Goal: Information Seeking & Learning: Learn about a topic

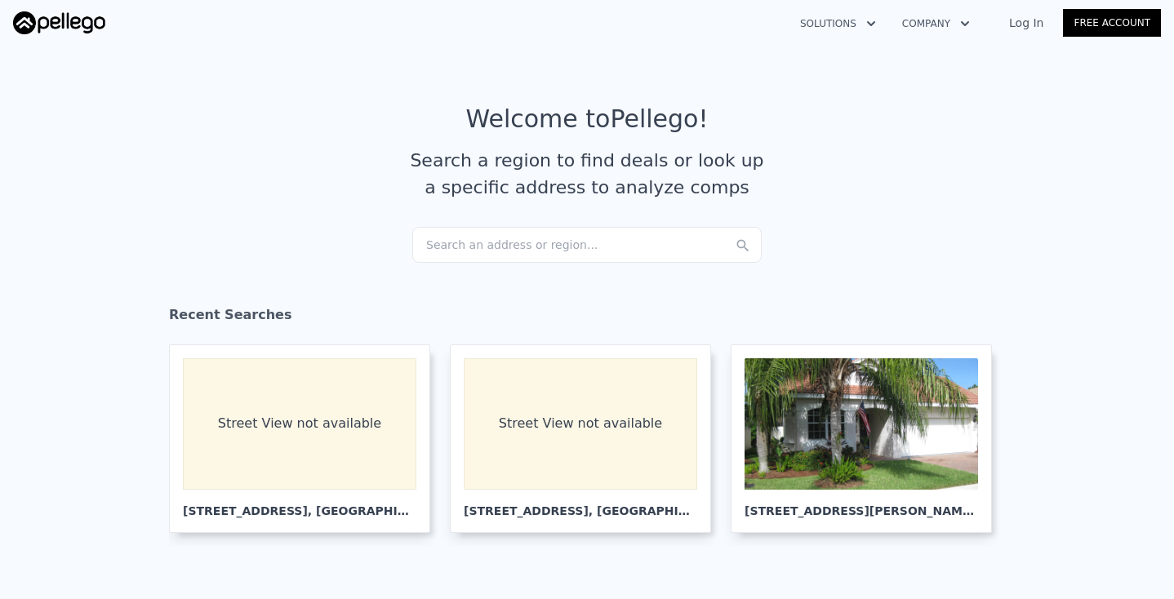
click at [517, 242] on div "Search an address or region..." at bounding box center [586, 245] width 349 height 36
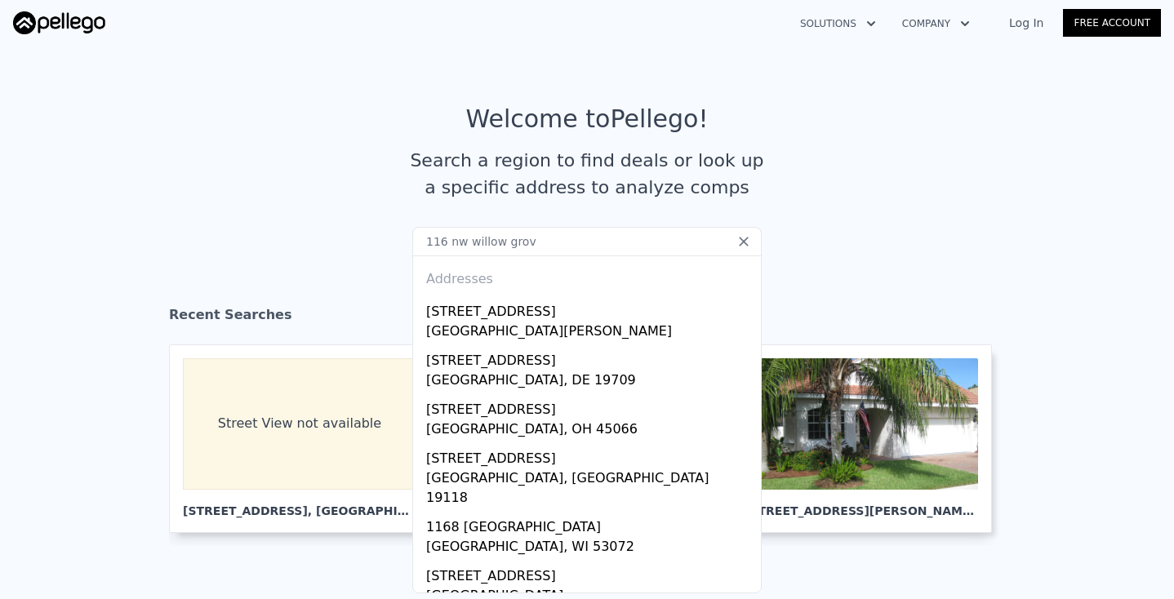
type input "[STREET_ADDRESS]"
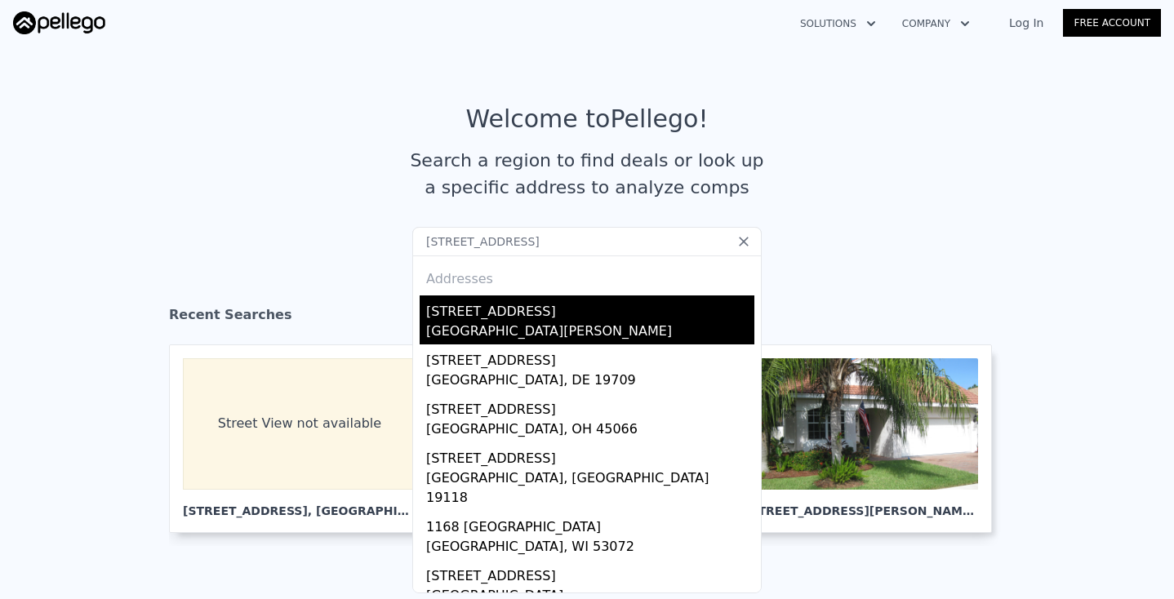
drag, startPoint x: 512, startPoint y: 270, endPoint x: 494, endPoint y: 324, distance: 56.8
click at [494, 324] on div "[GEOGRAPHIC_DATA][PERSON_NAME]" at bounding box center [590, 333] width 328 height 23
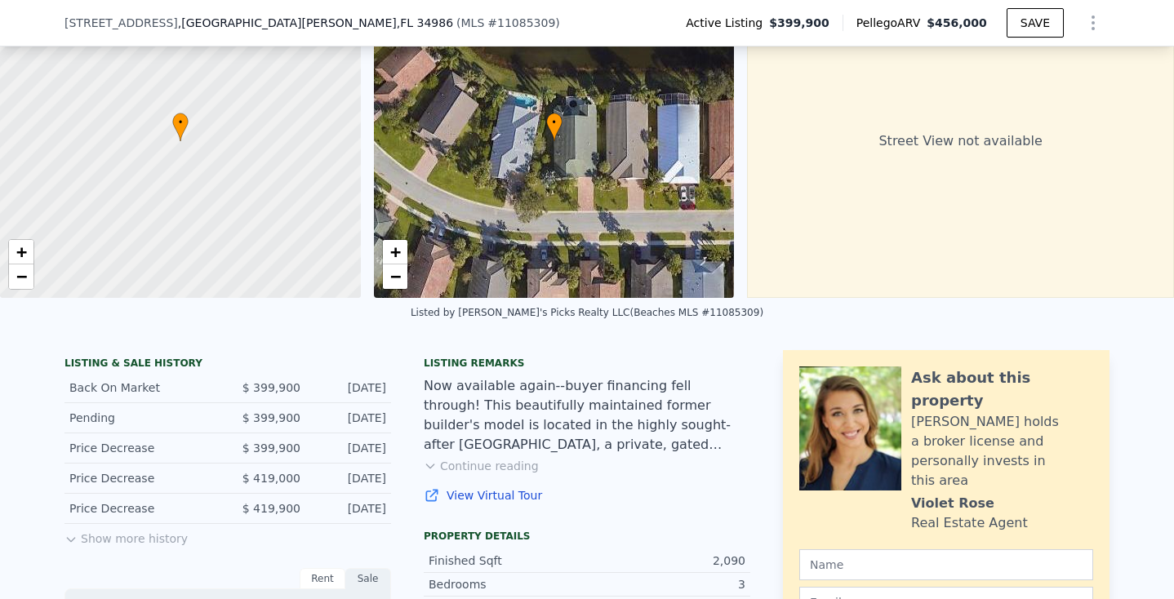
scroll to position [128, 0]
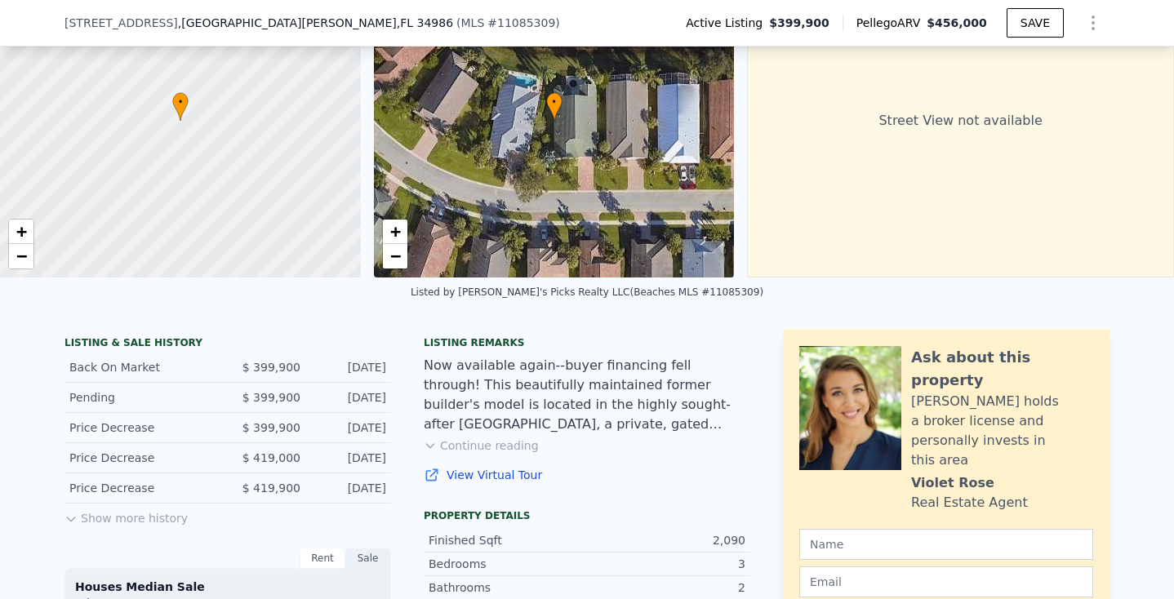
click at [168, 517] on button "Show more history" at bounding box center [125, 515] width 123 height 23
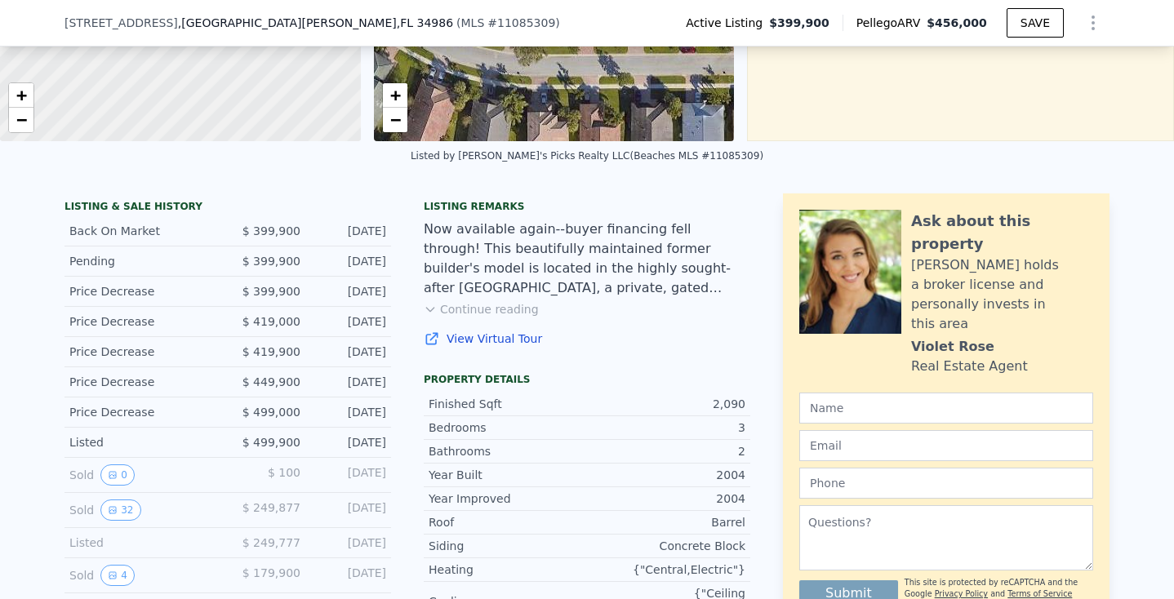
scroll to position [280, 0]
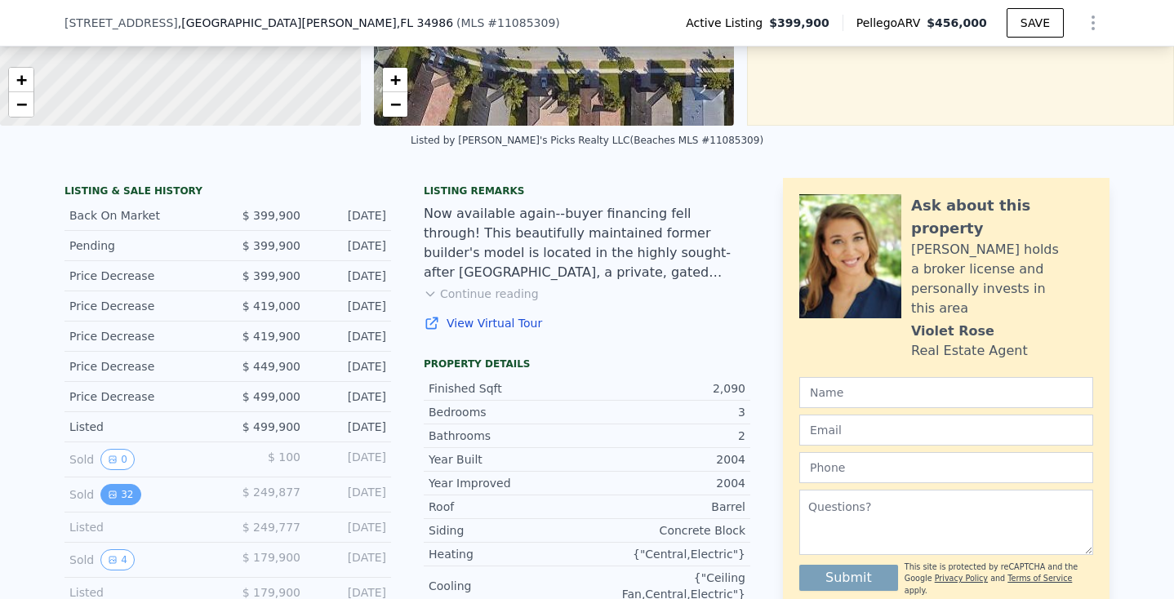
click at [110, 495] on icon "View historical data" at bounding box center [112, 494] width 7 height 7
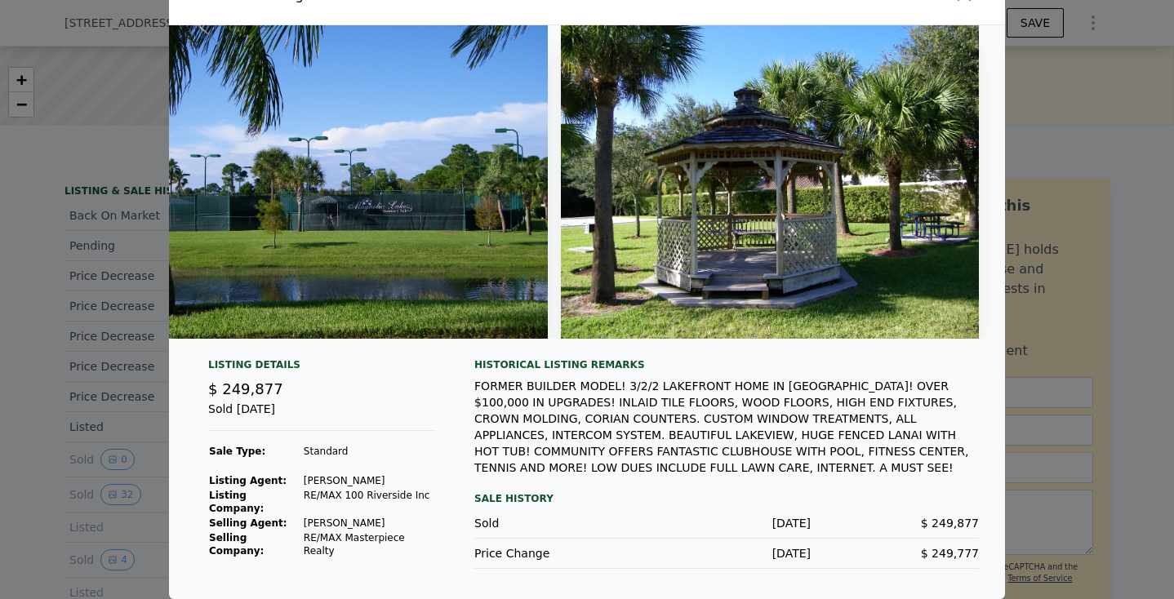
scroll to position [35, 0]
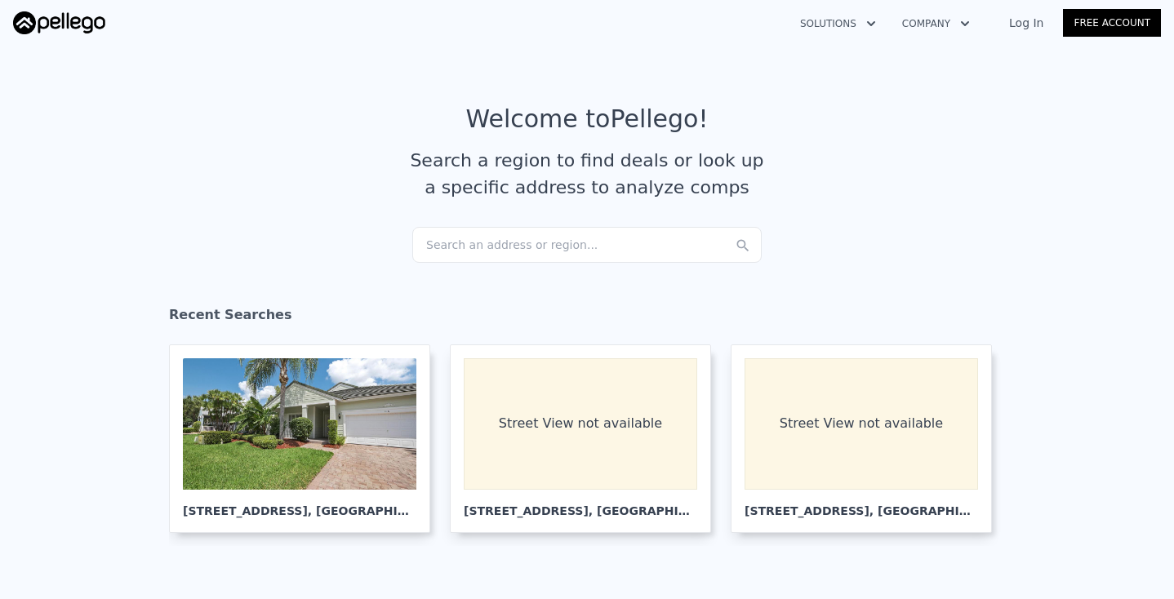
click at [482, 245] on div "Search an address or region..." at bounding box center [586, 245] width 349 height 36
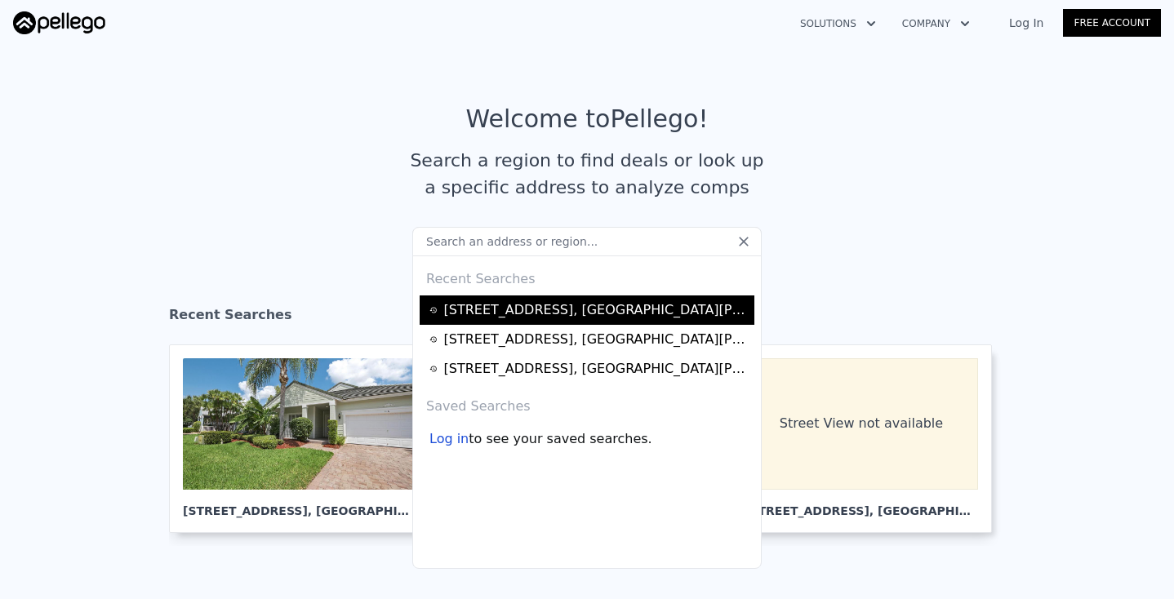
click at [512, 316] on div "[STREET_ADDRESS][PERSON_NAME]" at bounding box center [596, 310] width 305 height 20
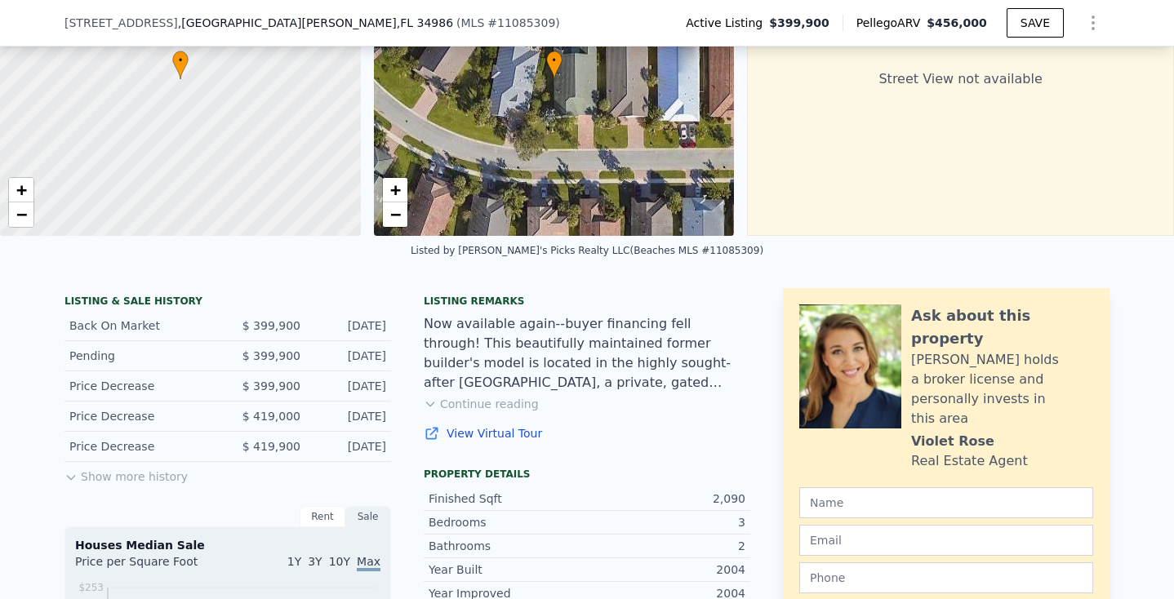
scroll to position [206, 0]
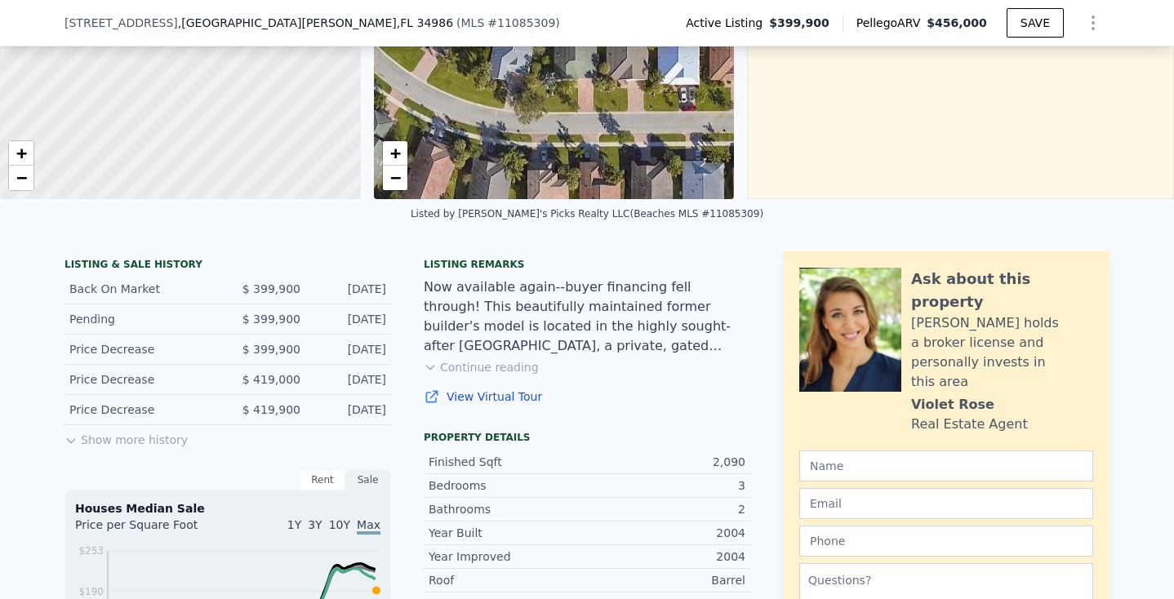
click at [163, 441] on button "Show more history" at bounding box center [125, 436] width 123 height 23
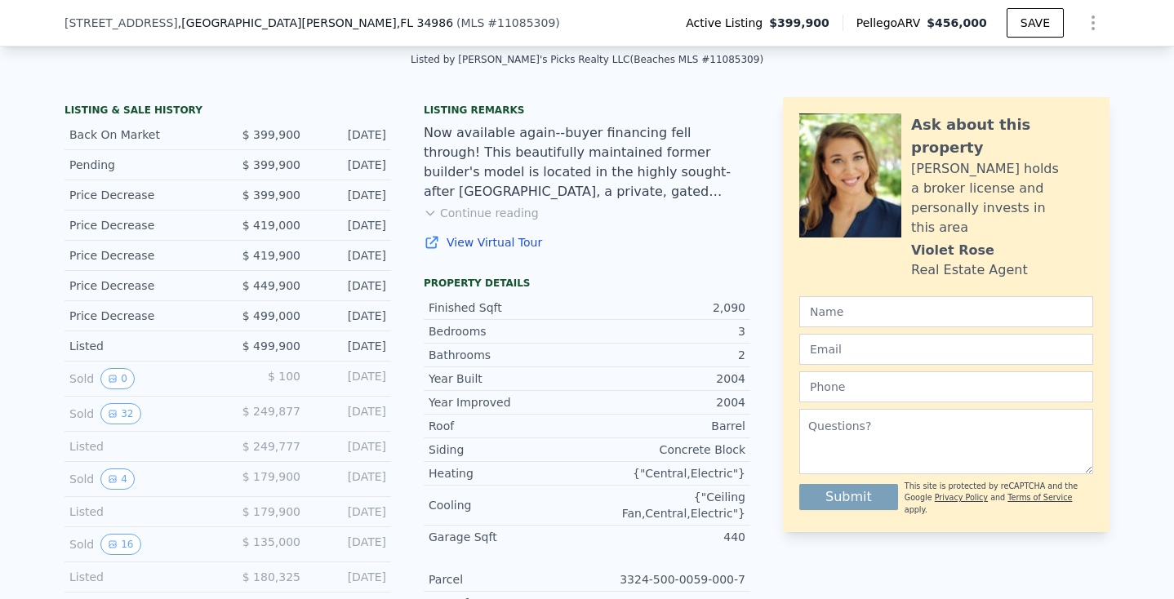
scroll to position [363, 0]
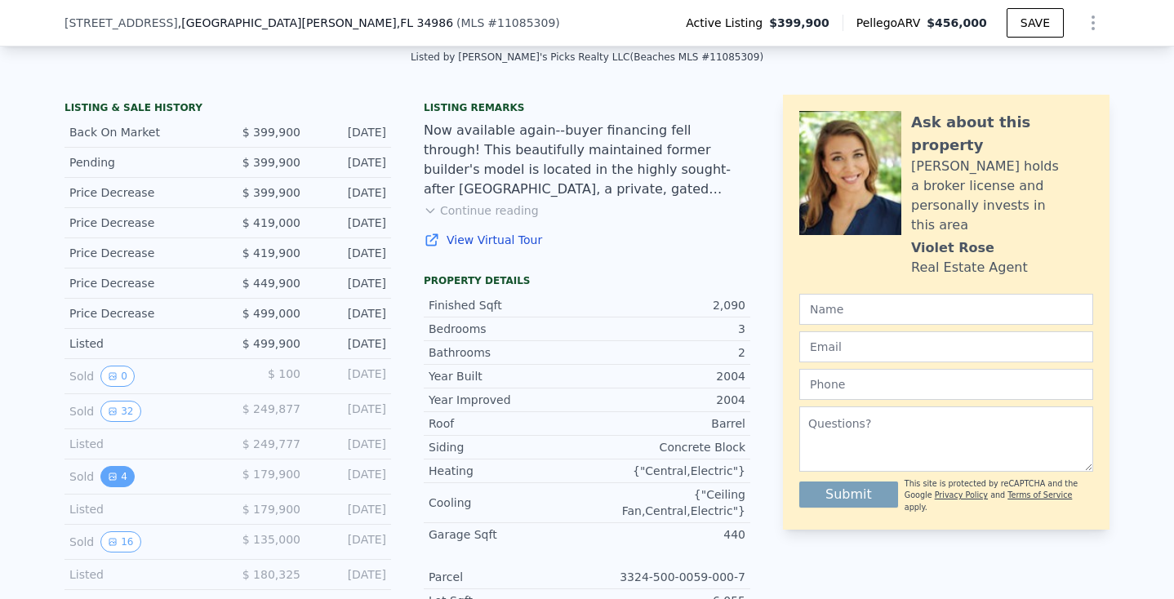
click at [111, 473] on icon "View historical data" at bounding box center [113, 477] width 10 height 10
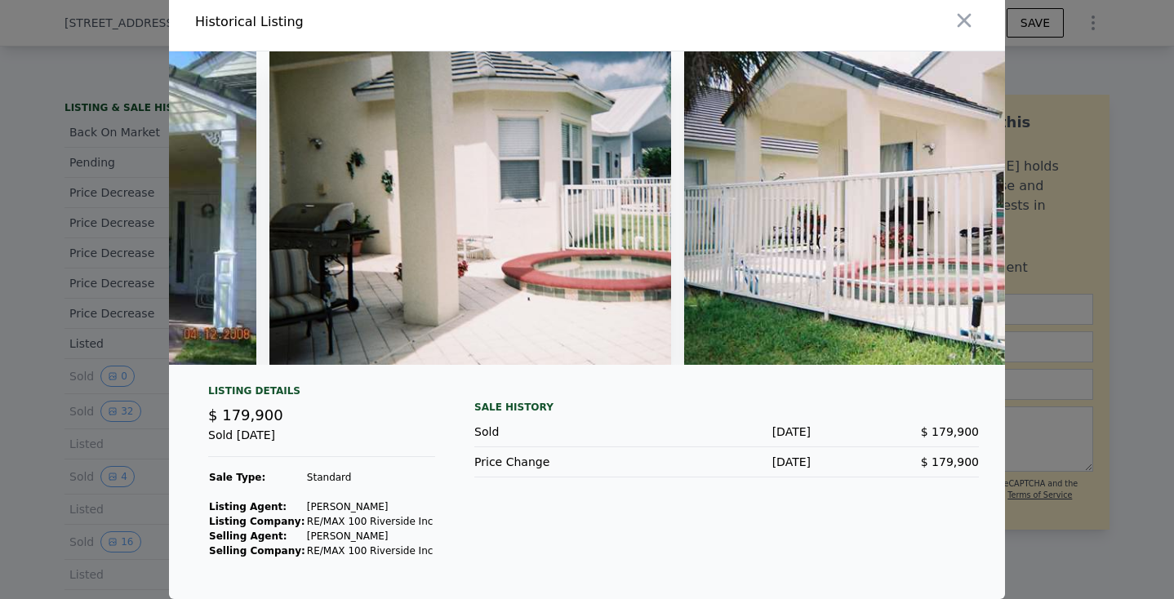
scroll to position [13, 0]
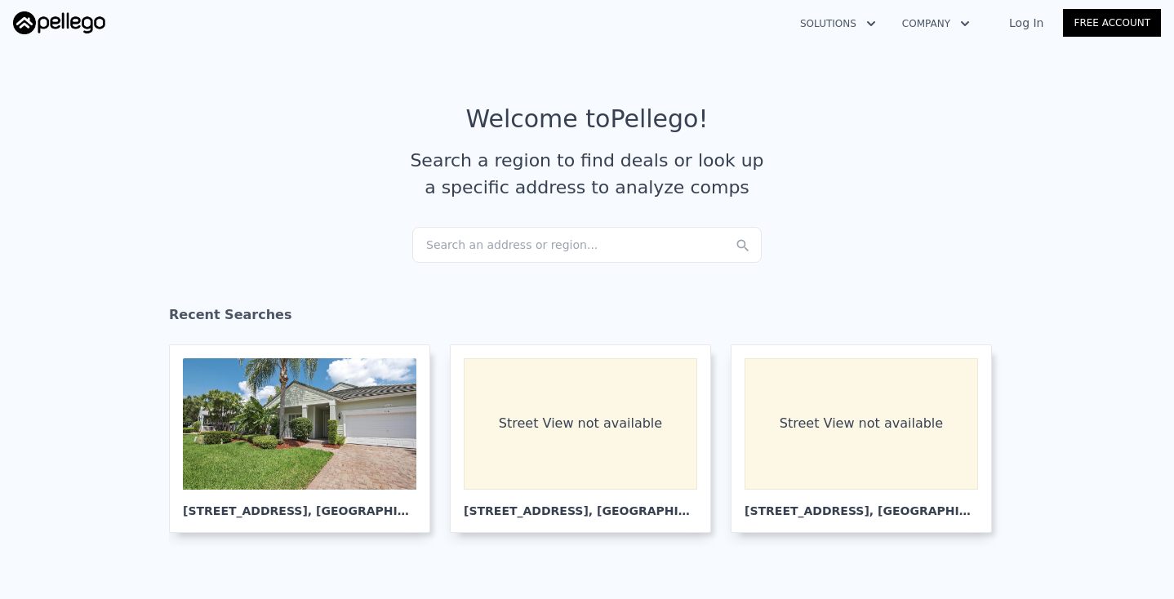
click at [553, 243] on div "Search an address or region..." at bounding box center [586, 245] width 349 height 36
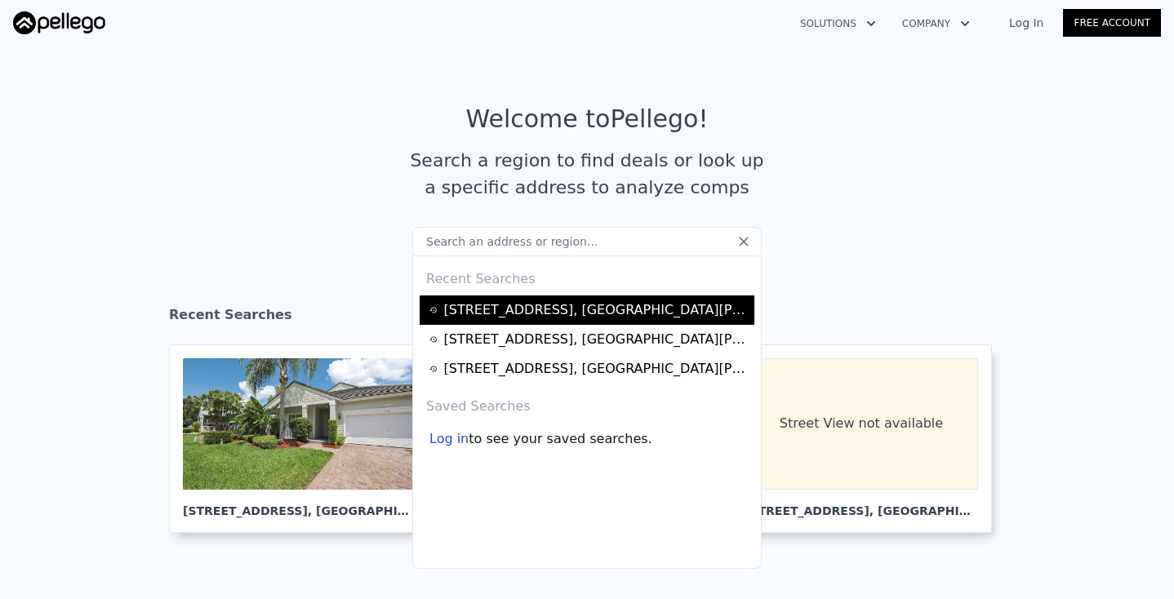
click at [523, 313] on div "[STREET_ADDRESS][PERSON_NAME]" at bounding box center [596, 310] width 305 height 20
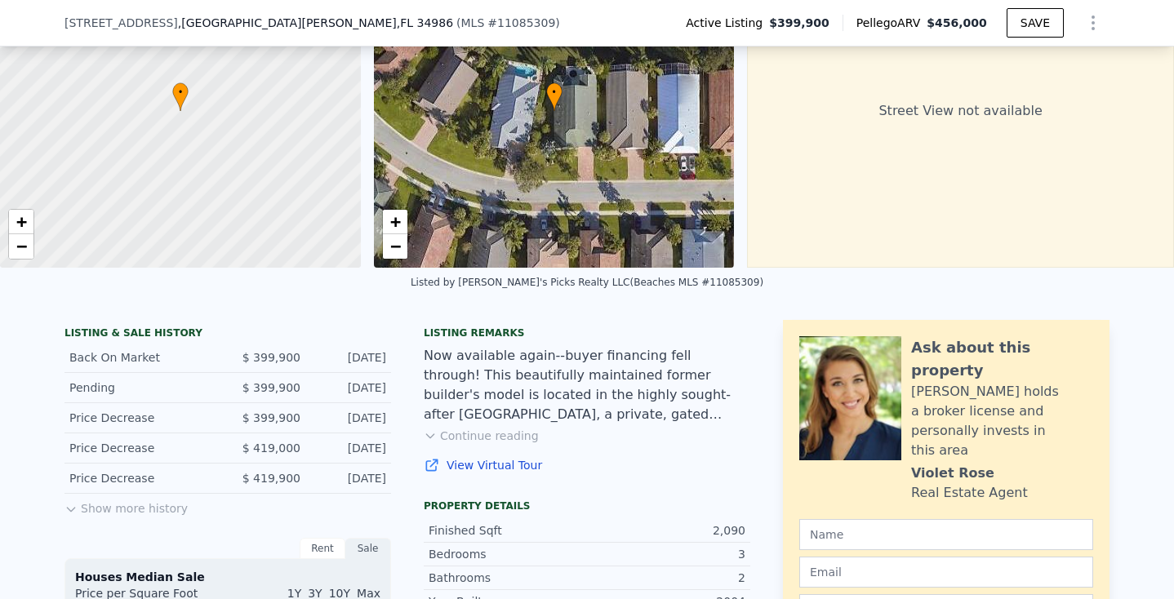
scroll to position [202, 0]
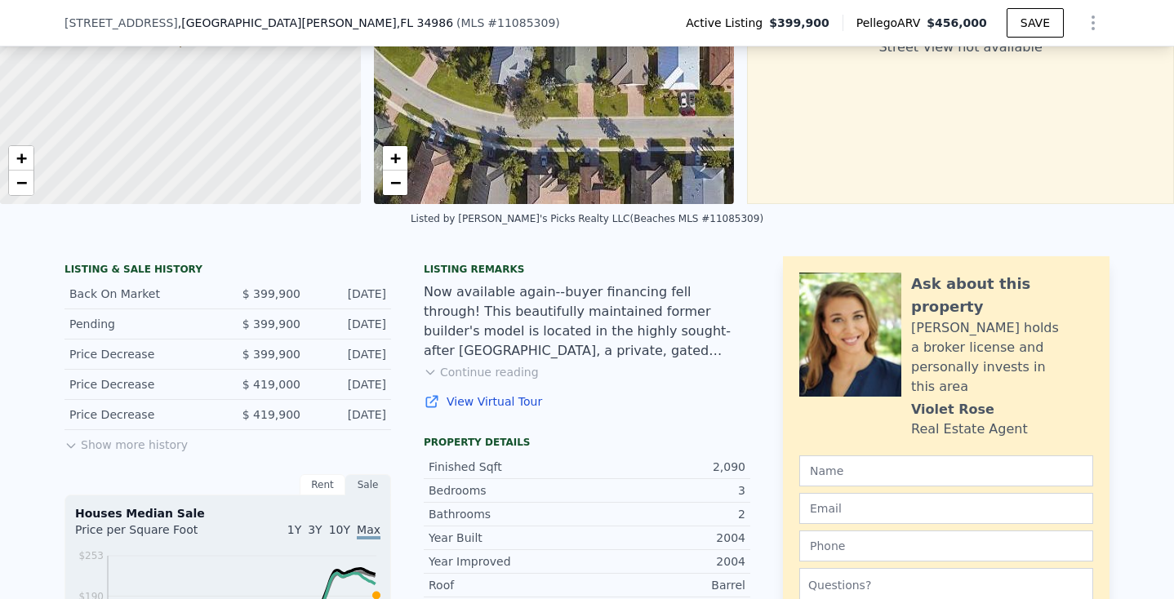
click at [142, 437] on button "Show more history" at bounding box center [125, 441] width 123 height 23
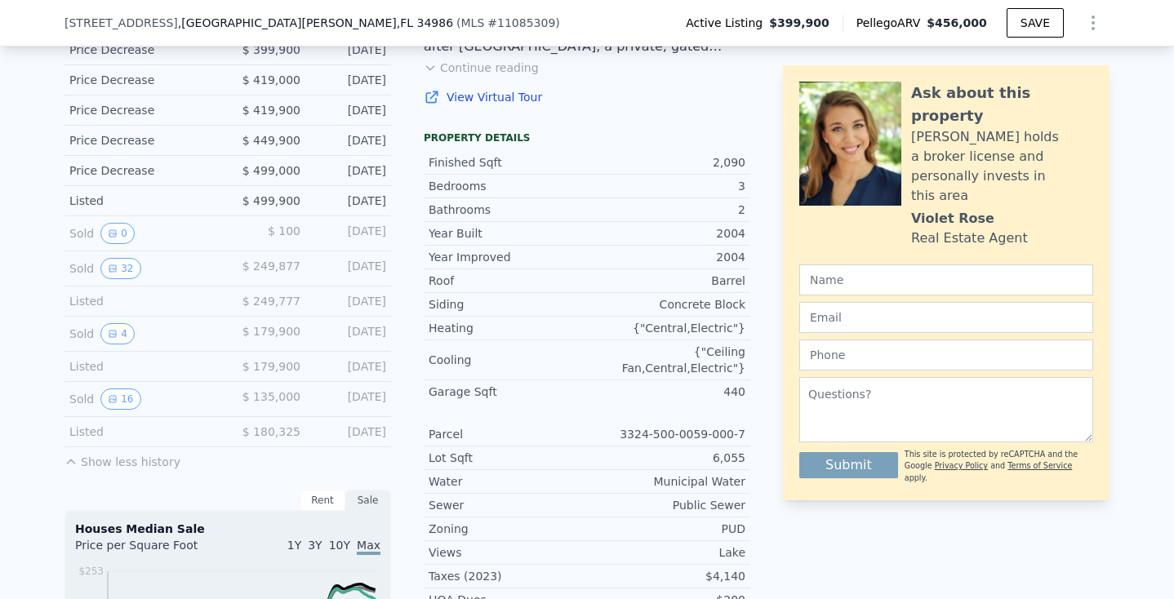
scroll to position [533, 0]
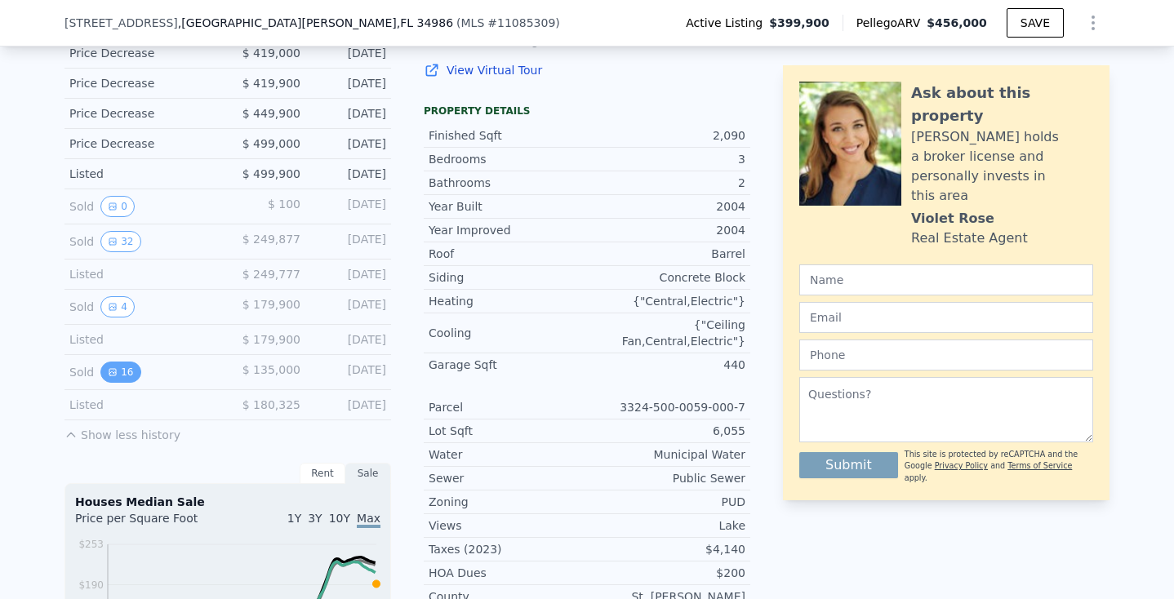
click at [120, 369] on button "16" at bounding box center [120, 372] width 40 height 21
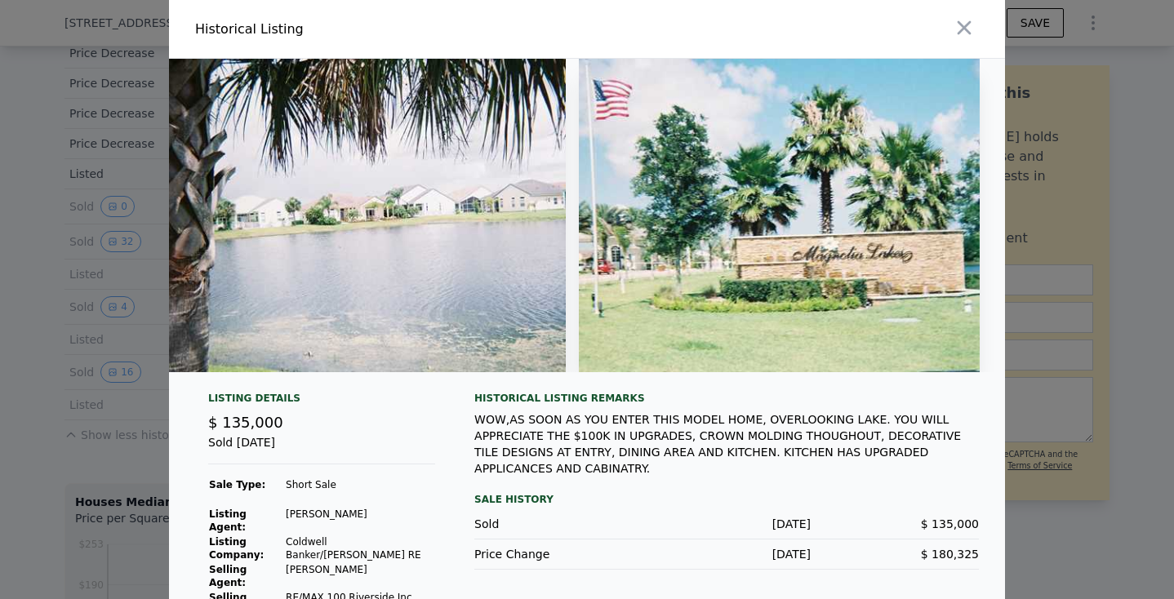
scroll to position [0, 0]
click at [961, 27] on icon "button" at bounding box center [963, 27] width 23 height 23
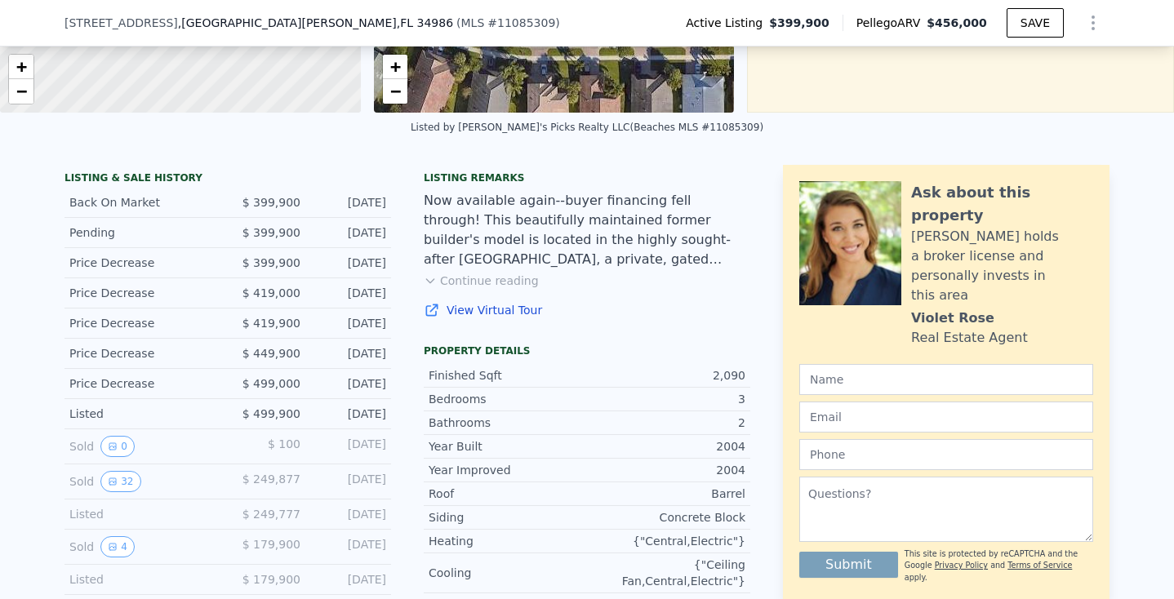
scroll to position [273, 0]
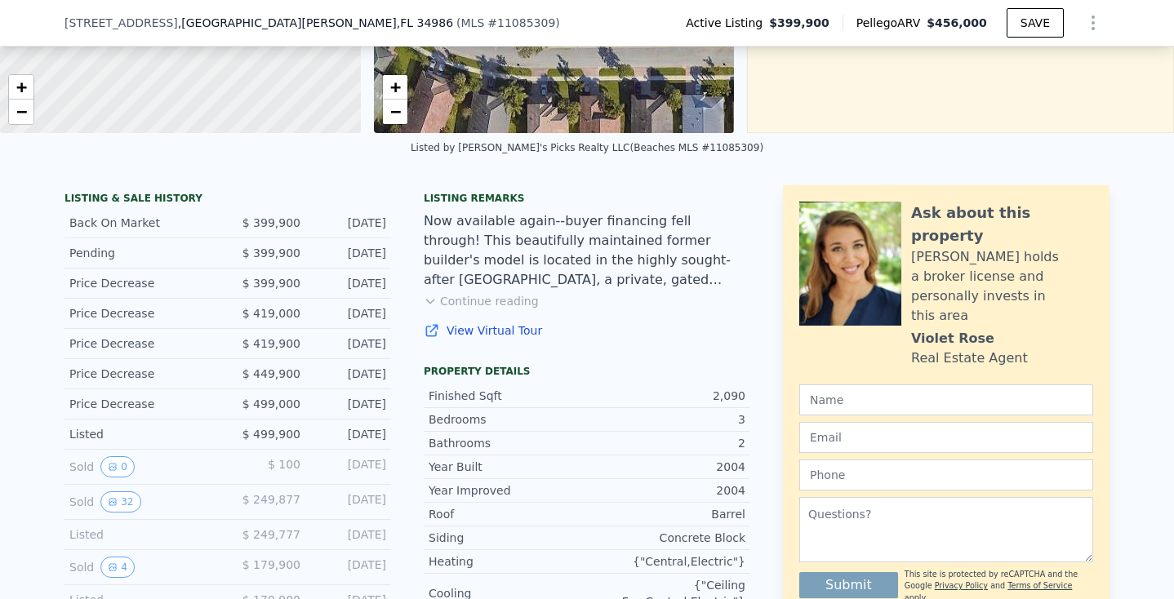
click at [490, 300] on button "Continue reading" at bounding box center [481, 301] width 115 height 16
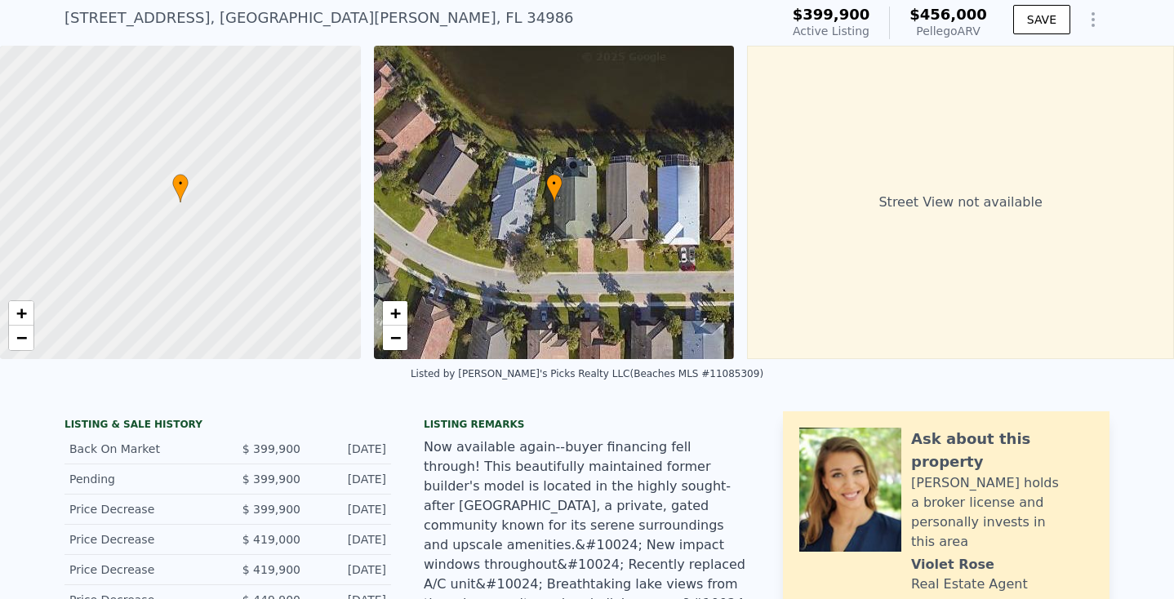
scroll to position [33, 0]
